Goal: Book appointment/travel/reservation

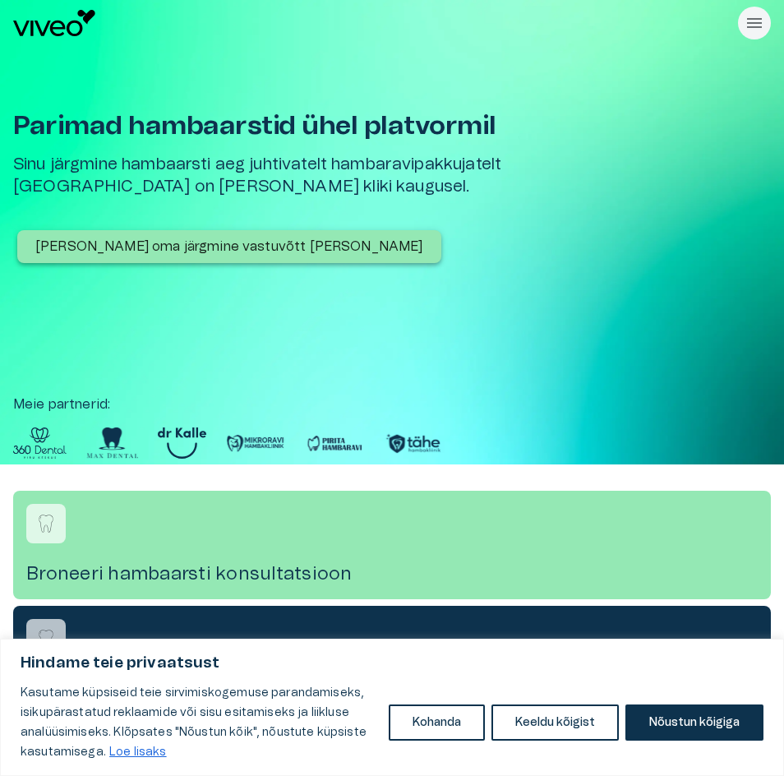
click at [231, 244] on p "[PERSON_NAME] oma järgmine vastuvõtt [PERSON_NAME]" at bounding box center [229, 247] width 388 height 20
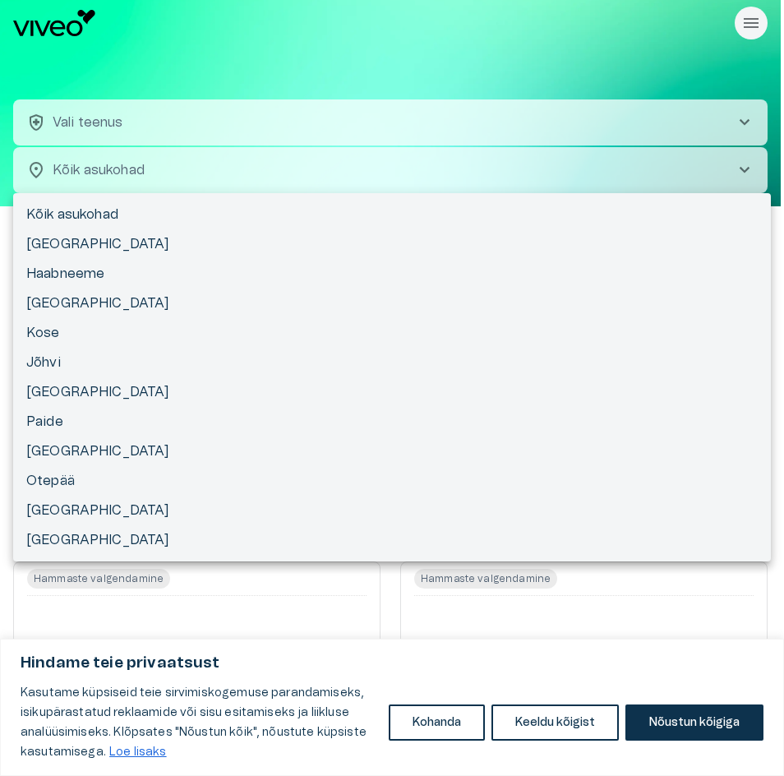
click at [148, 167] on body "Hindame teie privaatsust Kasutame küpsiseid teie sirvimiskogemuse parandamiseks…" at bounding box center [392, 388] width 784 height 776
click at [125, 427] on li "Paide" at bounding box center [391, 422] width 757 height 30
type input "**********"
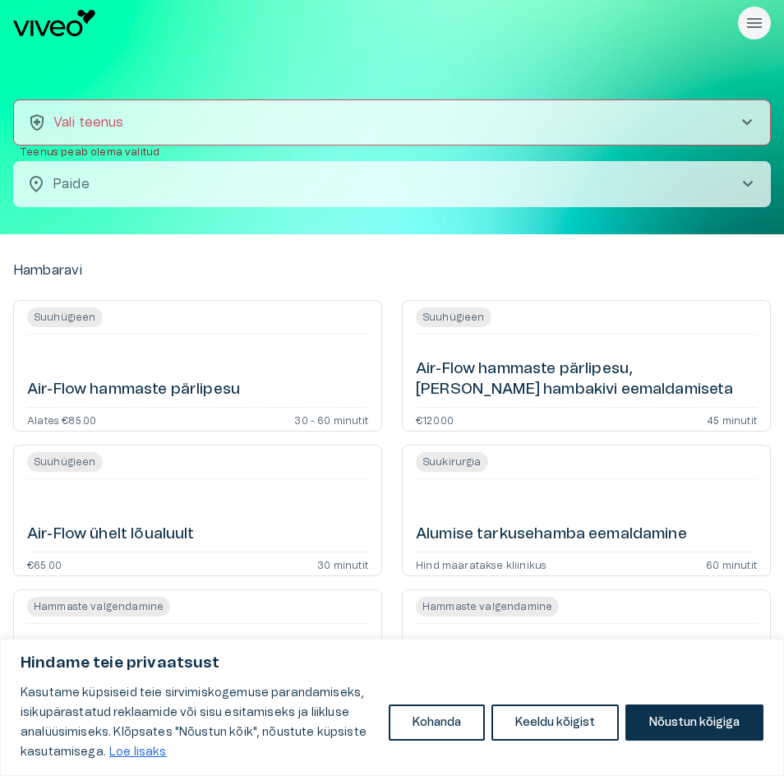
click at [167, 127] on button "health_and_safety Vali teenus chevron_right" at bounding box center [391, 122] width 757 height 46
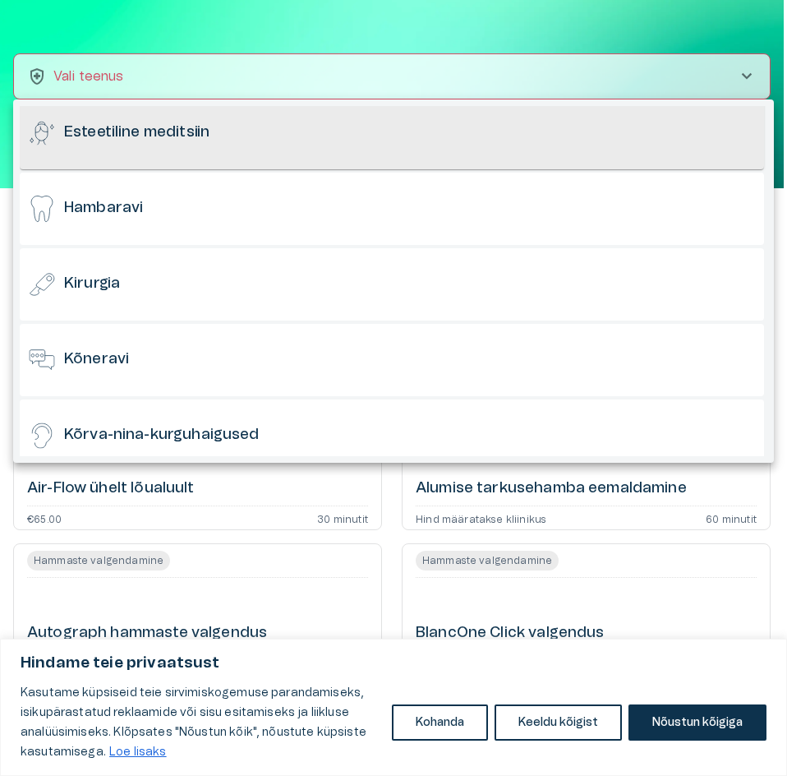
scroll to position [164, 0]
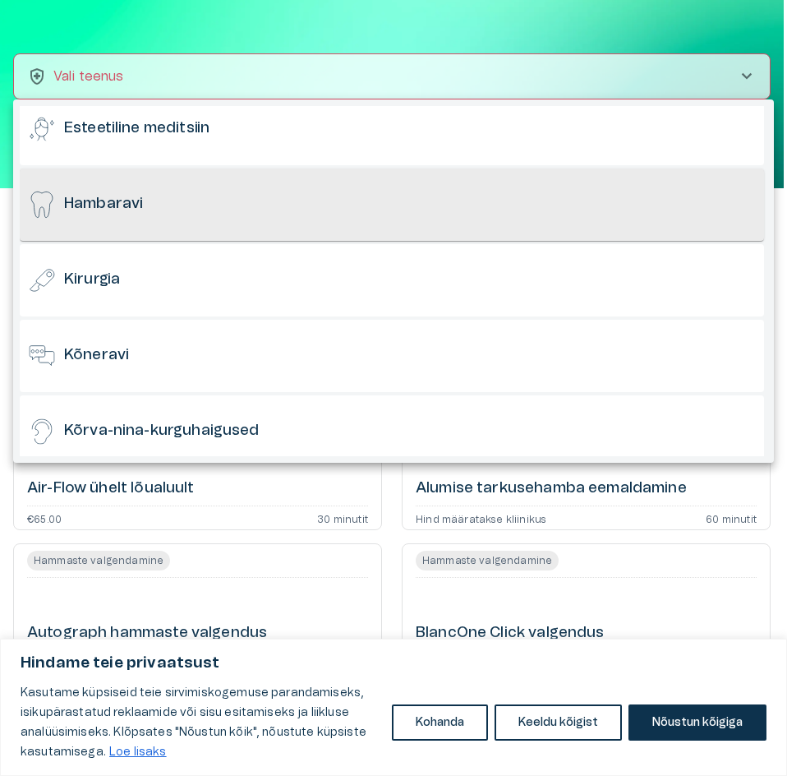
click at [197, 216] on div "Hambaravi" at bounding box center [392, 204] width 744 height 72
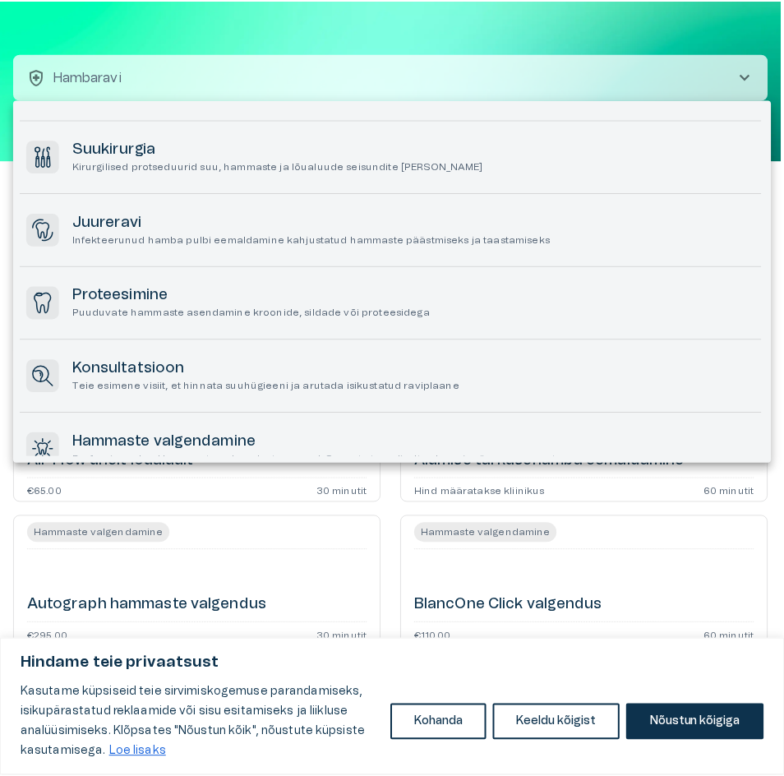
scroll to position [169, 0]
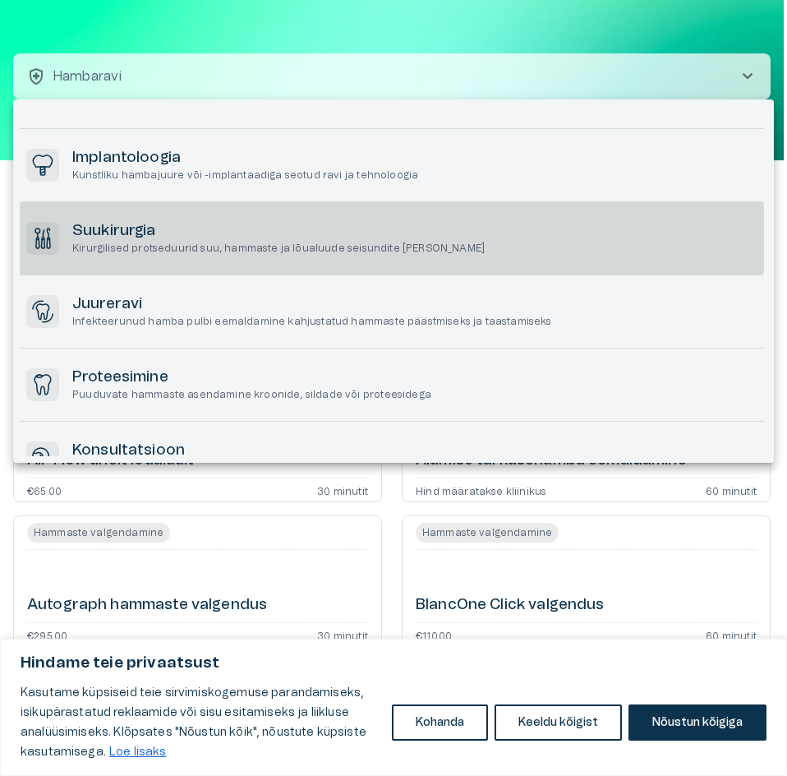
click at [204, 263] on div "Suukirurgia Kirurgilised protseduurid suu, hammaste ja lõualuude seisundite [PE…" at bounding box center [392, 238] width 744 height 72
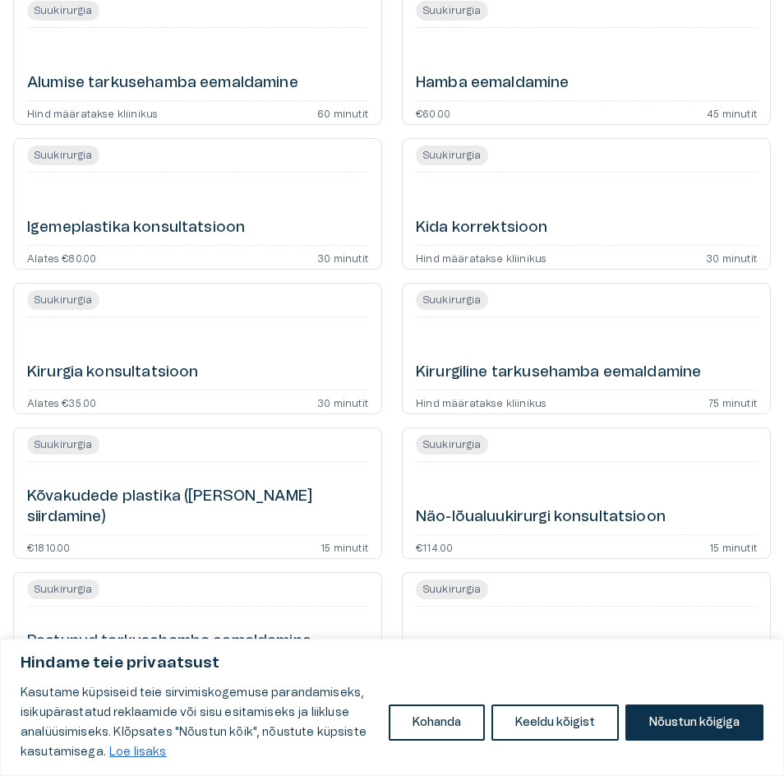
scroll to position [205, 0]
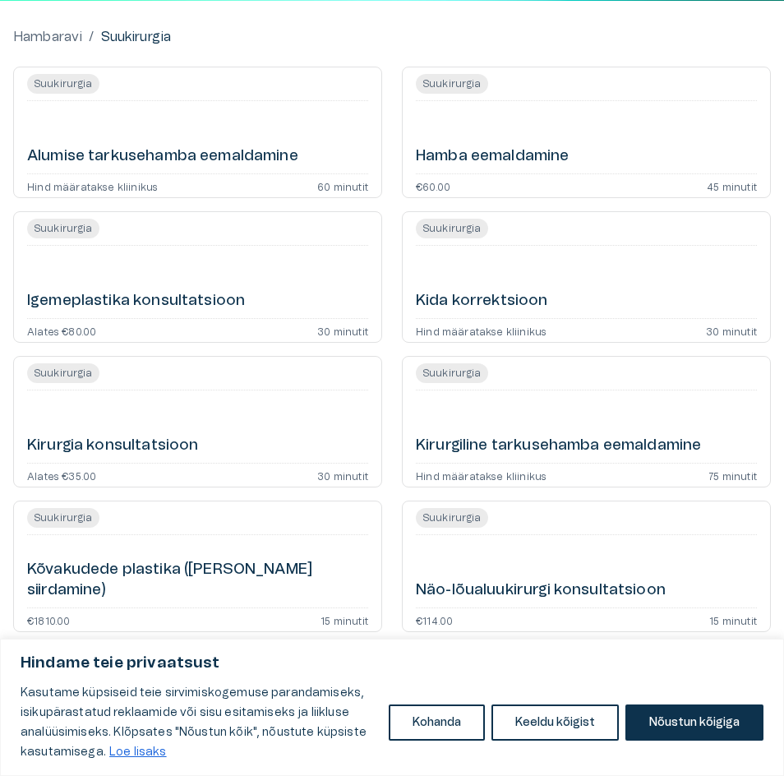
click at [513, 138] on div "Hamba eemaldamine" at bounding box center [586, 137] width 341 height 59
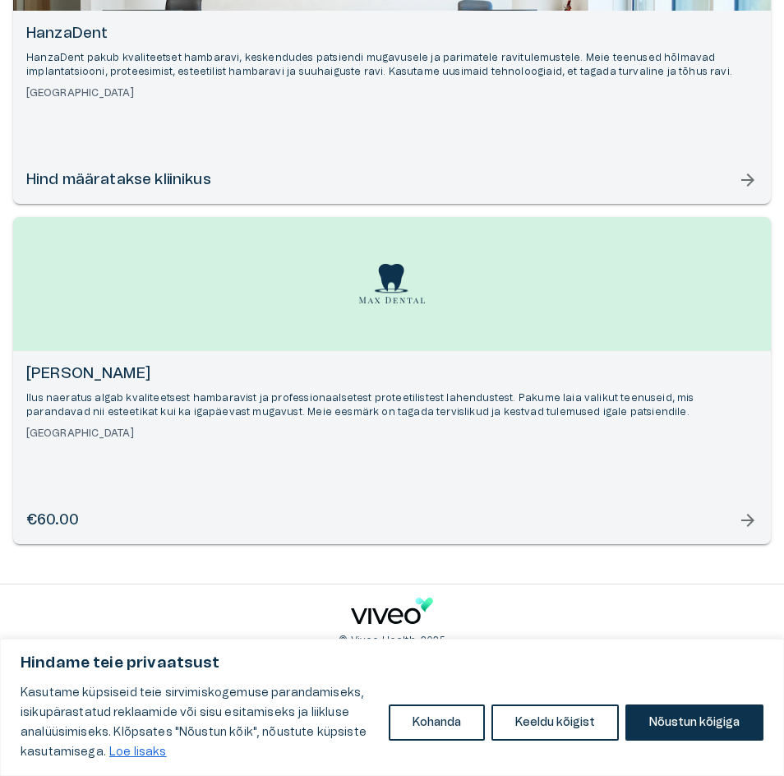
scroll to position [322, 0]
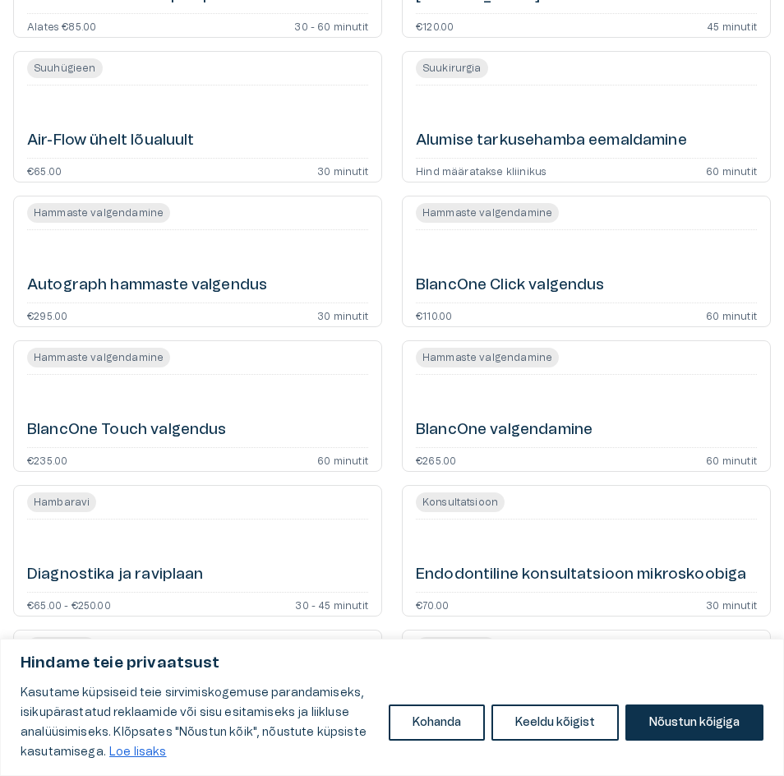
scroll to position [46, 0]
